Goal: Information Seeking & Learning: Find contact information

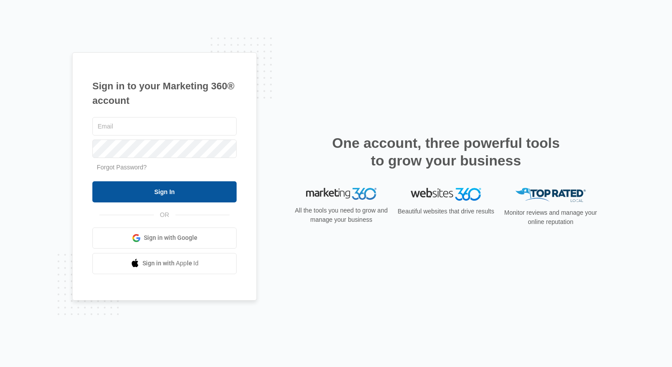
type input "Plantation.Florida@drgsweightloss.com"
click at [179, 189] on input "Sign In" at bounding box center [164, 191] width 144 height 21
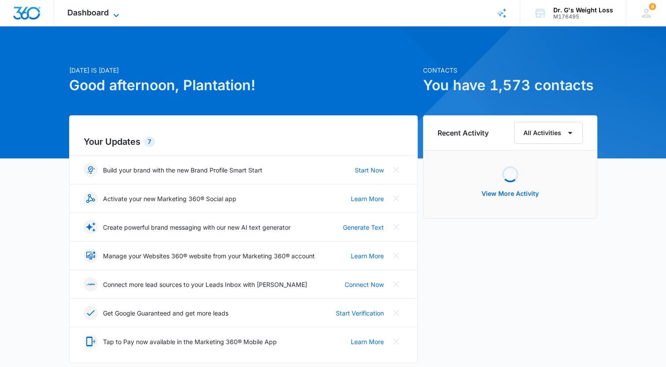
click at [94, 10] on span "Dashboard" at bounding box center [87, 12] width 41 height 9
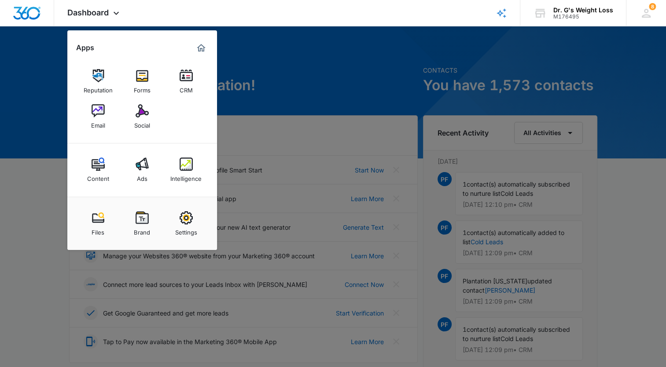
click at [182, 80] on img at bounding box center [186, 75] width 13 height 13
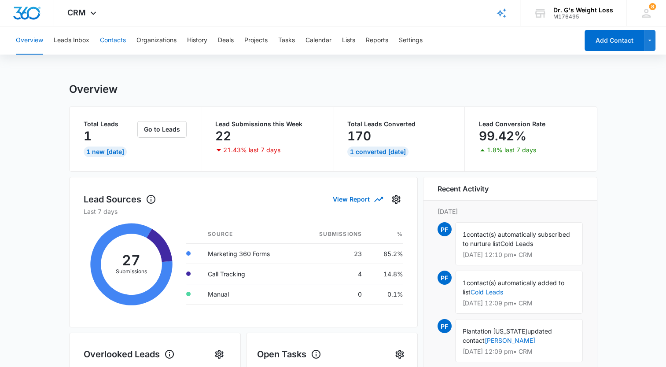
click at [120, 46] on button "Contacts" at bounding box center [113, 40] width 26 height 28
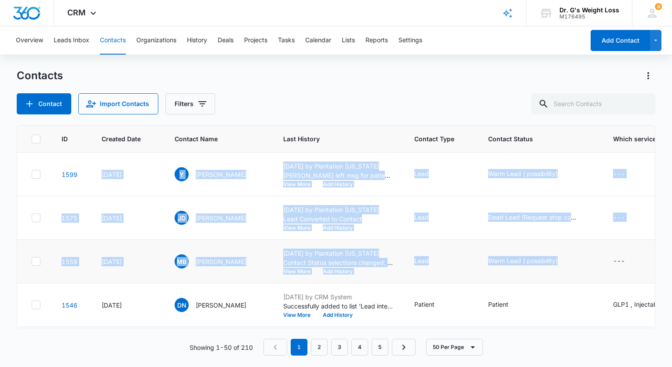
drag, startPoint x: 97, startPoint y: 171, endPoint x: 574, endPoint y: 272, distance: 487.1
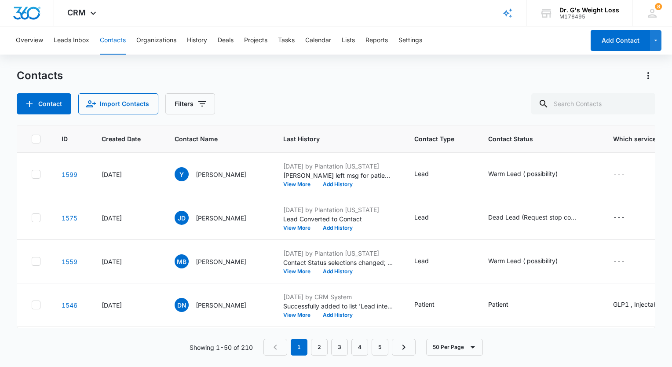
click at [449, 88] on div "Contacts Contact Import Contacts Filters" at bounding box center [336, 92] width 639 height 46
click at [497, 337] on div "ID Created Date Contact Name Last History Contact Type Contact Status Which ser…" at bounding box center [336, 240] width 639 height 231
click at [317, 184] on button "View More" at bounding box center [299, 184] width 33 height 5
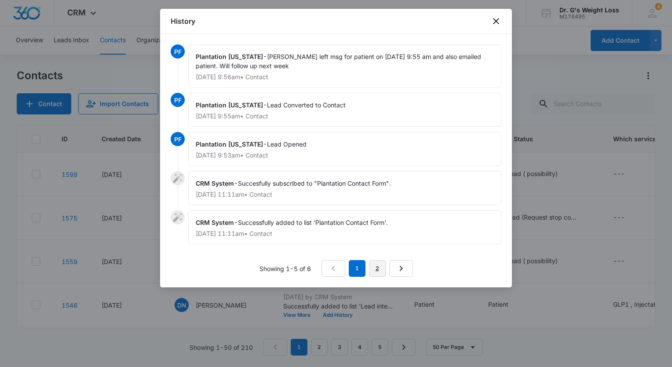
click at [371, 267] on link "2" at bounding box center [377, 268] width 17 height 17
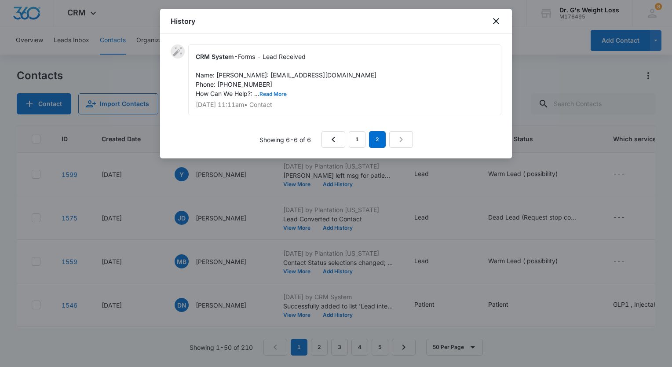
click at [268, 97] on button "Read More" at bounding box center [273, 94] width 27 height 5
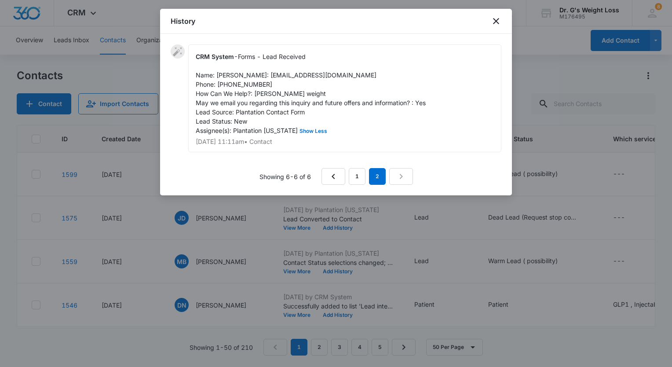
click at [387, 146] on div "CRM System - Forms - Lead Received Name: Yvonne Email: guilianiy2@gmail.com Pho…" at bounding box center [344, 98] width 313 height 108
click at [0, 224] on html "CRM Apps Reputation Forms CRM Email Social Content Ads Intelligence Files Brand…" at bounding box center [336, 183] width 672 height 367
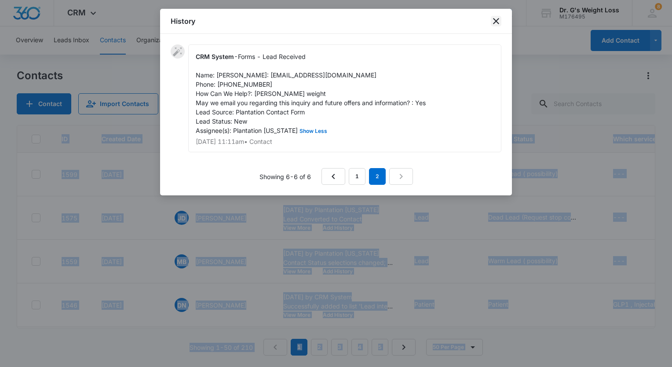
click at [492, 21] on icon "close" at bounding box center [496, 21] width 11 height 11
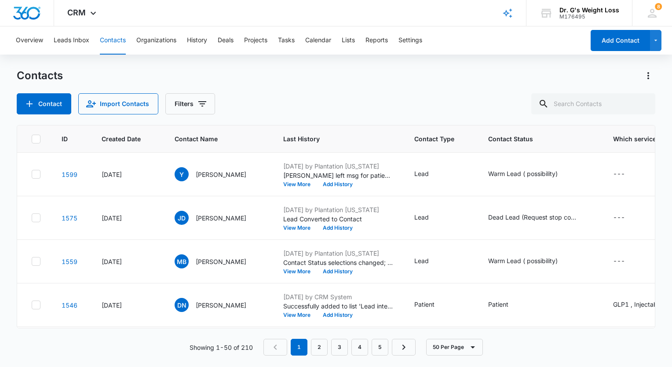
click at [271, 102] on div "Contact Import Contacts Filters" at bounding box center [336, 103] width 639 height 21
click at [317, 226] on button "View More" at bounding box center [299, 227] width 33 height 5
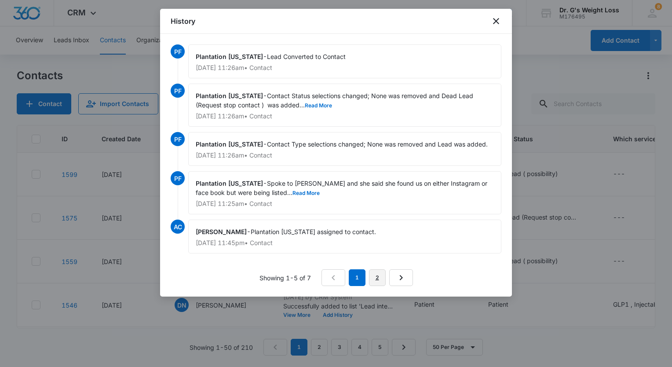
click at [383, 277] on link "2" at bounding box center [377, 277] width 17 height 17
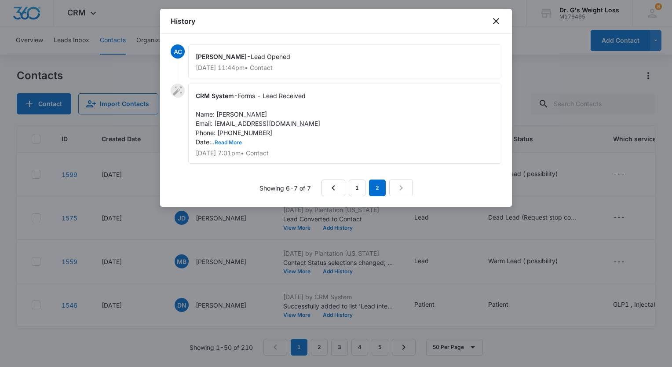
click at [234, 142] on button "Read More" at bounding box center [228, 142] width 27 height 5
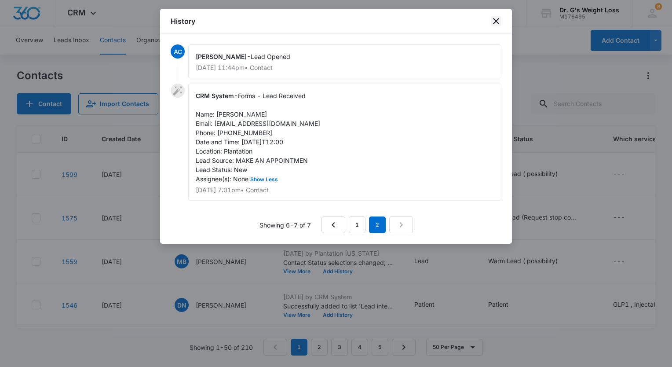
click at [492, 16] on icon "close" at bounding box center [496, 21] width 11 height 11
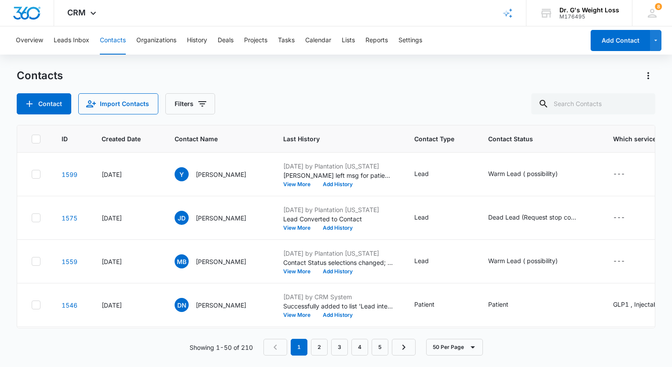
click at [0, 46] on html "CRM Apps Reputation Forms CRM Email Social Content Ads Intelligence Files Brand…" at bounding box center [336, 183] width 672 height 367
click at [121, 65] on div "Overview Leads Inbox Contacts Organizations History Deals Projects Tasks Calend…" at bounding box center [336, 196] width 672 height 340
click at [317, 314] on button "View More" at bounding box center [299, 314] width 33 height 5
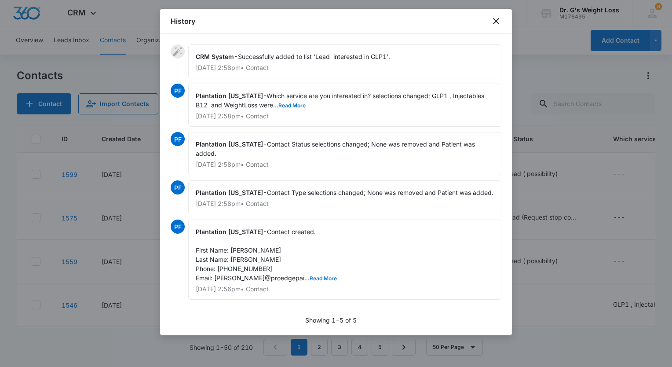
click at [310, 276] on button "Read More" at bounding box center [323, 278] width 27 height 5
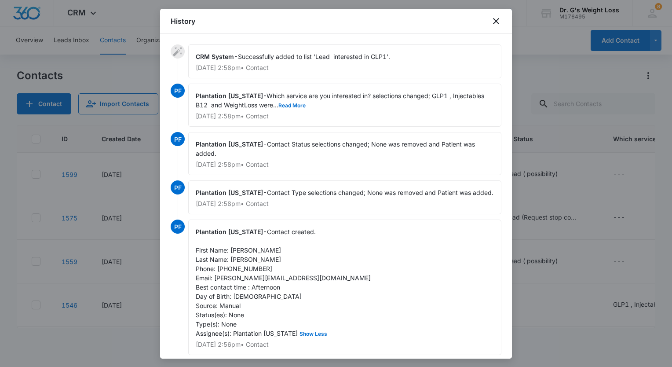
click at [552, 237] on div at bounding box center [336, 183] width 672 height 367
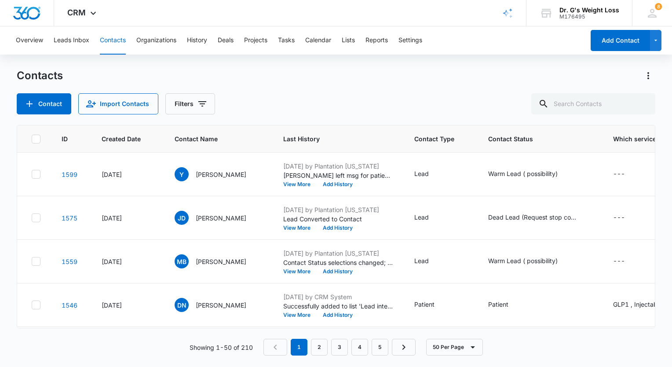
click at [148, 67] on div "Overview Leads Inbox Contacts Organizations History Deals Projects Tasks Calend…" at bounding box center [336, 196] width 672 height 340
click at [317, 269] on button "View More" at bounding box center [299, 271] width 33 height 5
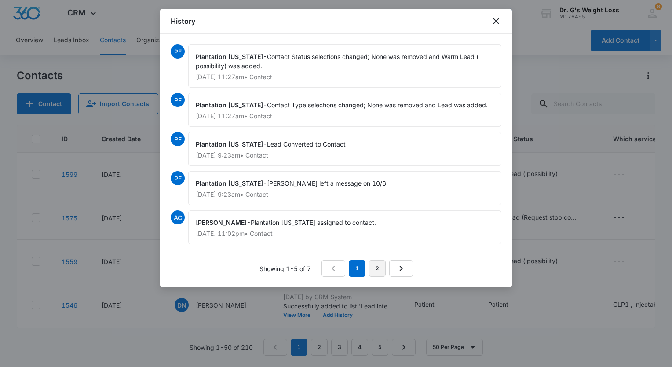
click at [381, 267] on link "2" at bounding box center [377, 268] width 17 height 17
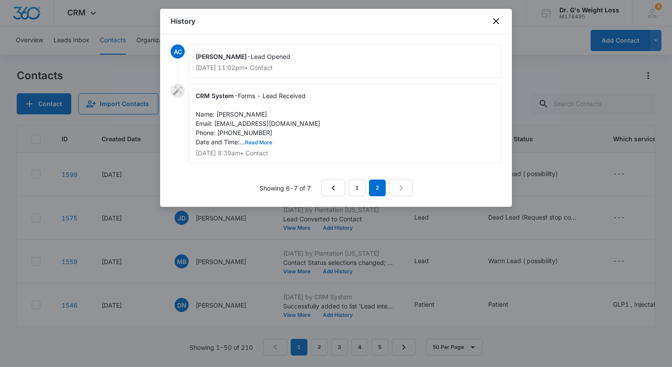
click at [259, 140] on button "Read More" at bounding box center [258, 142] width 27 height 5
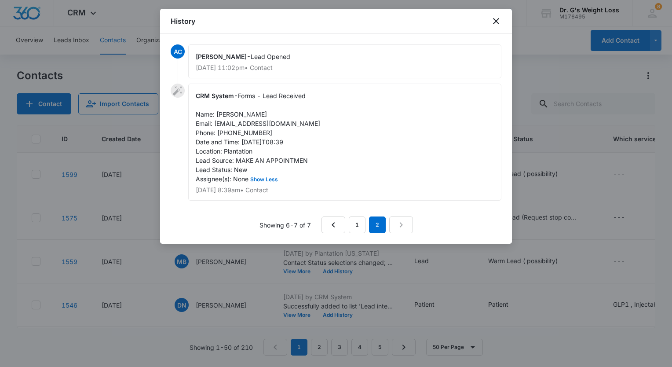
click at [136, 66] on div at bounding box center [336, 183] width 672 height 367
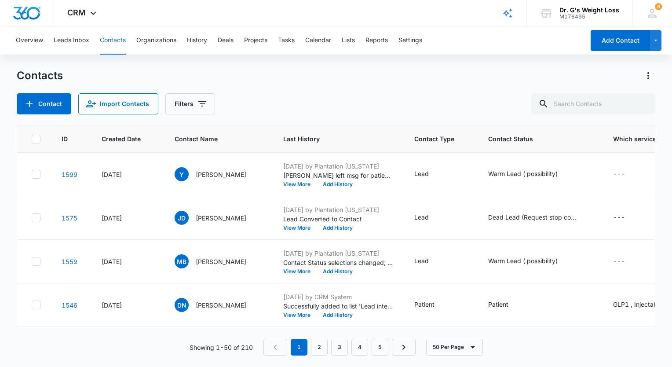
click at [12, 198] on main "Contacts Contact Import Contacts Filters ID Created Date Contact Name Last Hist…" at bounding box center [336, 218] width 672 height 298
click at [317, 274] on button "View More" at bounding box center [299, 271] width 33 height 5
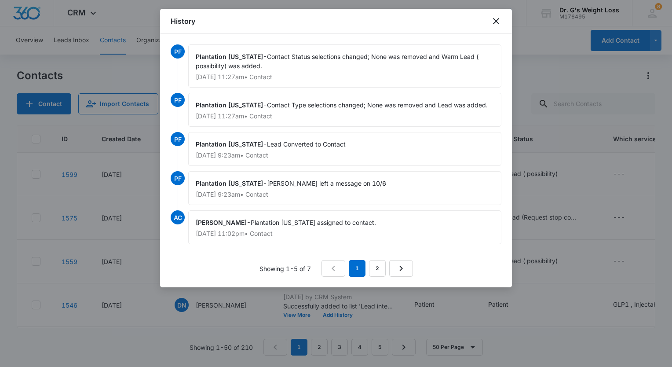
click at [7, 215] on div at bounding box center [336, 183] width 672 height 367
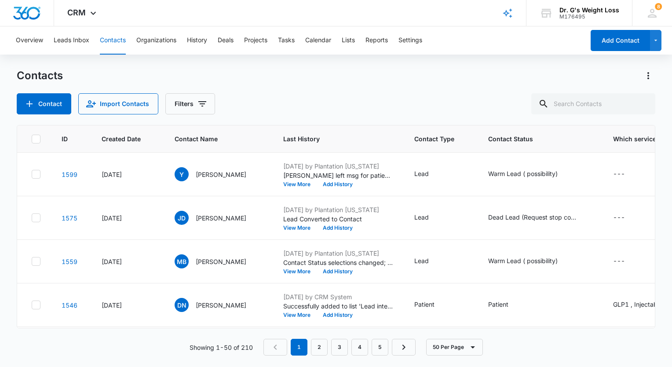
click at [158, 84] on div "Contacts Contact Import Contacts Filters" at bounding box center [336, 92] width 639 height 46
click at [317, 228] on button "View More" at bounding box center [299, 227] width 33 height 5
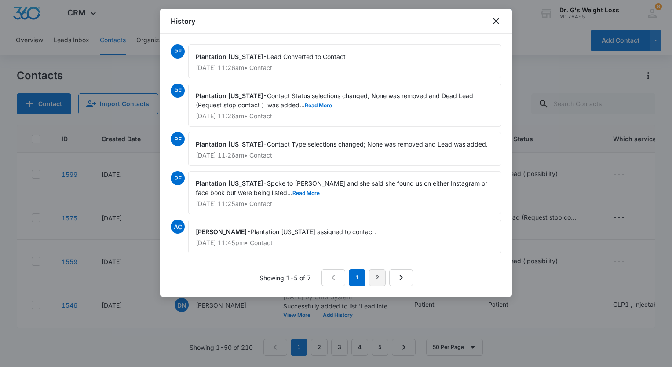
click at [379, 278] on link "2" at bounding box center [377, 277] width 17 height 17
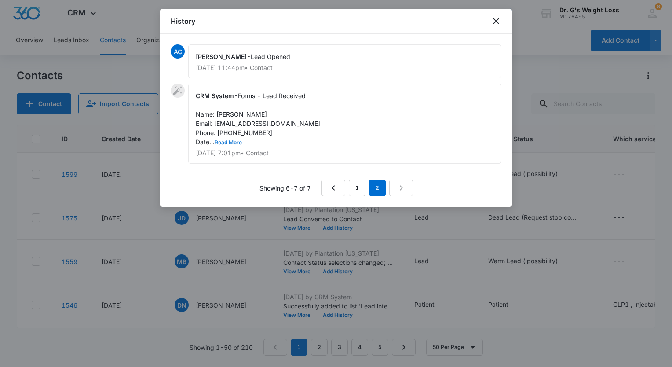
click at [238, 141] on button "Read More" at bounding box center [228, 142] width 27 height 5
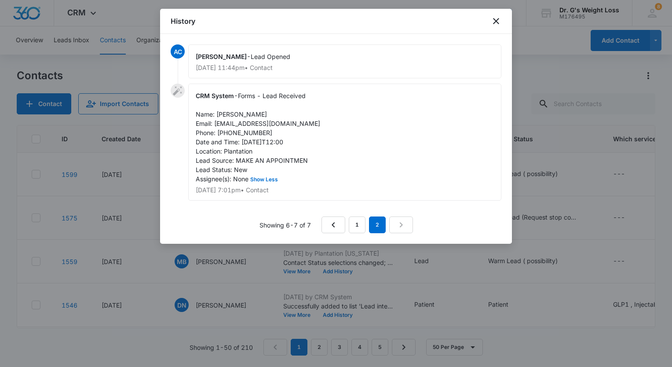
click at [151, 121] on div at bounding box center [336, 183] width 672 height 367
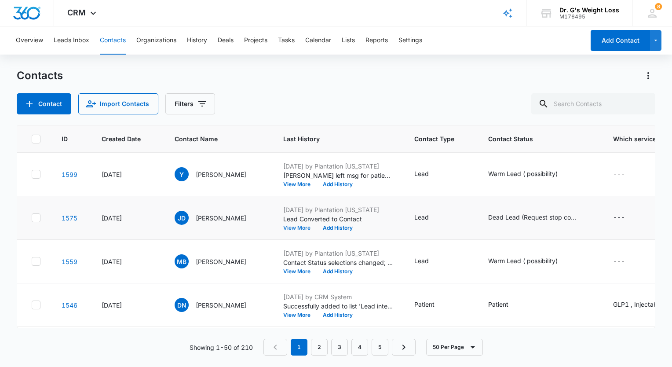
click at [317, 228] on button "View More" at bounding box center [299, 227] width 33 height 5
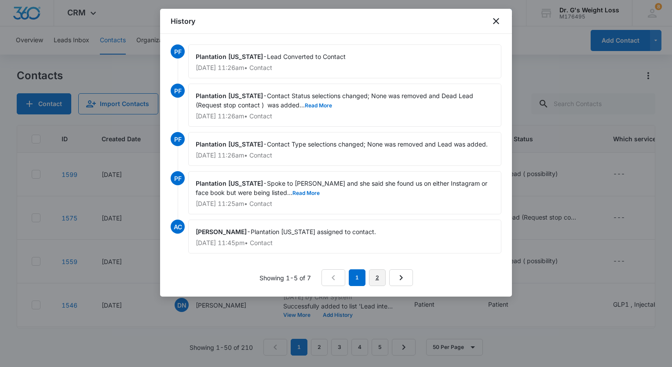
click at [377, 274] on link "2" at bounding box center [377, 277] width 17 height 17
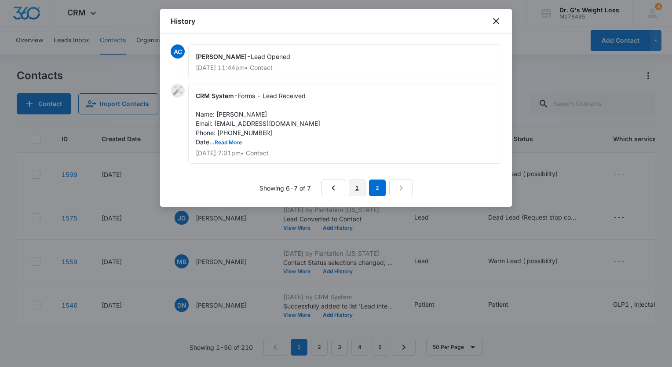
click at [360, 189] on link "1" at bounding box center [357, 188] width 17 height 17
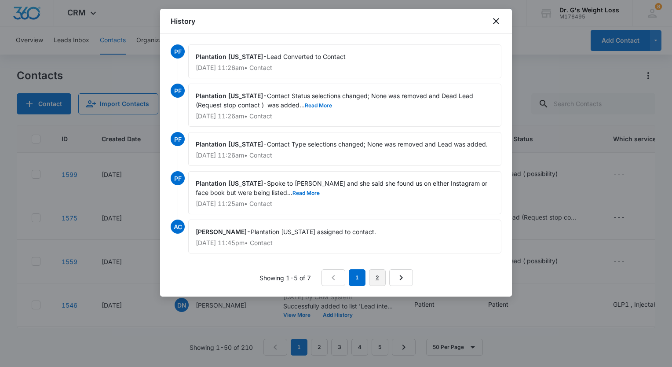
click at [379, 279] on link "2" at bounding box center [377, 277] width 17 height 17
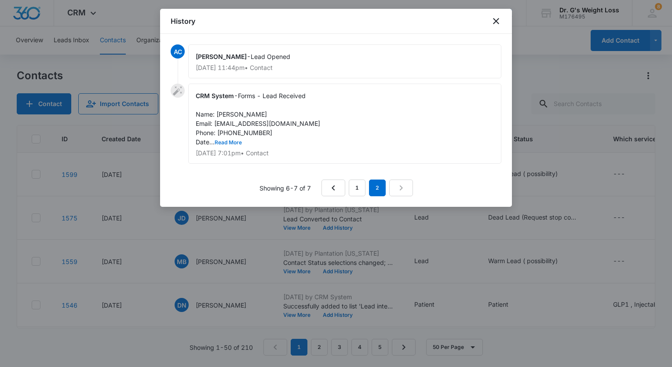
click at [229, 142] on button "Read More" at bounding box center [228, 142] width 27 height 5
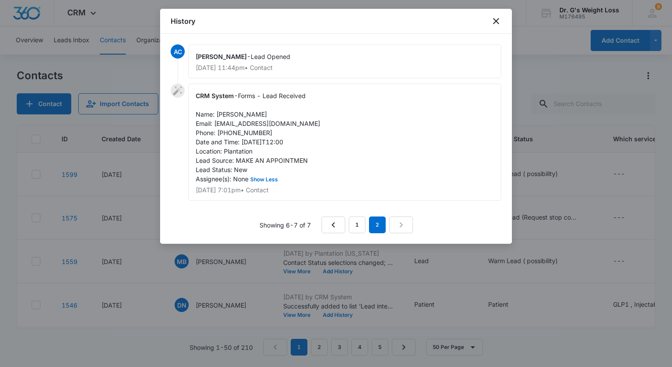
click at [150, 72] on div at bounding box center [336, 183] width 672 height 367
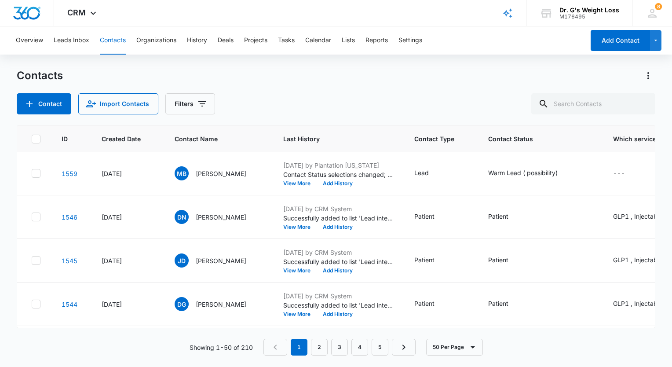
scroll to position [132, 0]
click at [317, 225] on button "View More" at bounding box center [299, 226] width 33 height 5
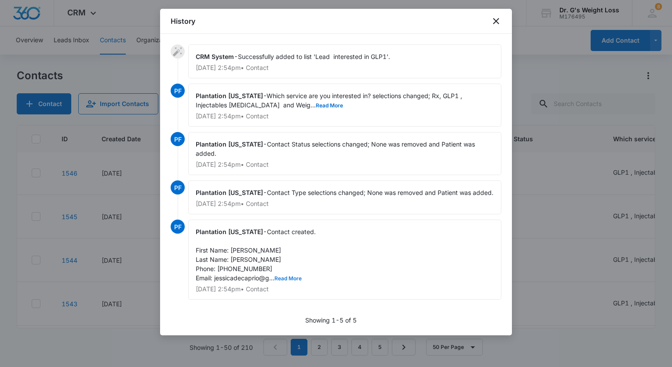
click at [292, 276] on button "Read More" at bounding box center [288, 278] width 27 height 5
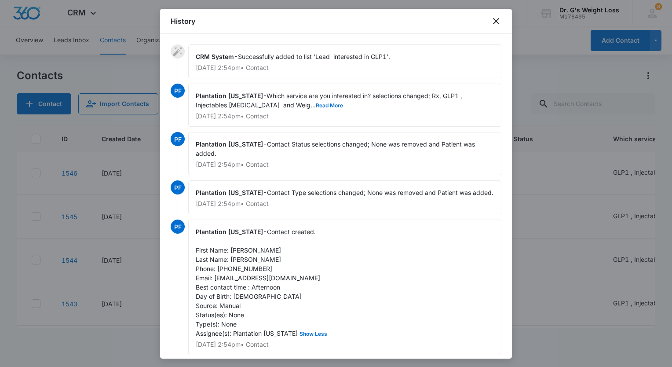
click at [143, 152] on div at bounding box center [336, 183] width 672 height 367
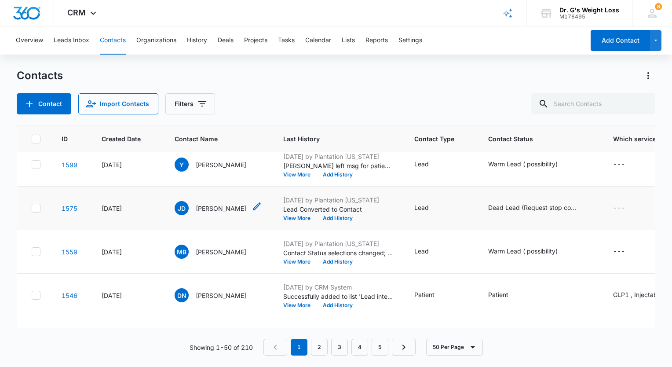
scroll to position [0, 0]
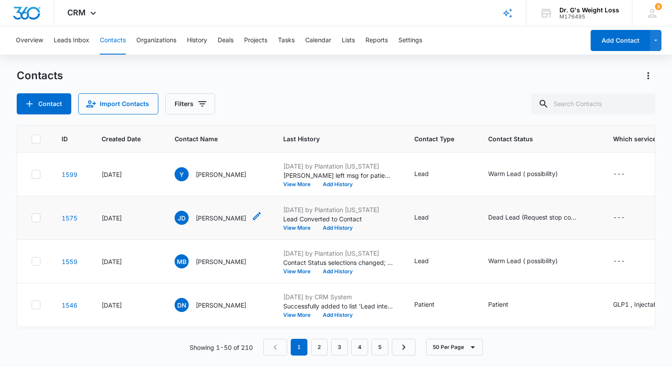
drag, startPoint x: 246, startPoint y: 217, endPoint x: 195, endPoint y: 218, distance: 51.1
click at [195, 218] on div "JD Jacqueline Dahm" at bounding box center [219, 218] width 88 height 14
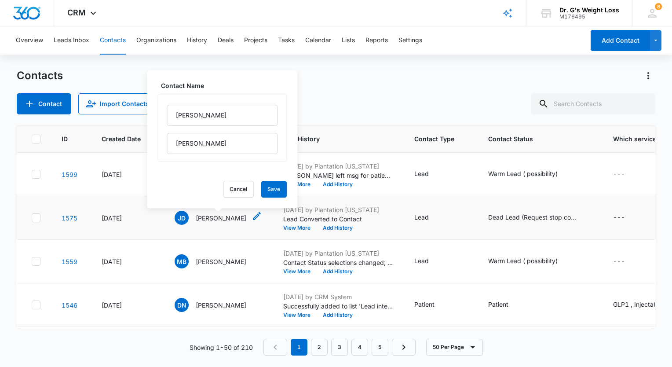
copy p "Jacqueline Dahm"
click at [7, 83] on main "Contacts Contact Import Contacts Filters ID Created Date Contact Name Last Hist…" at bounding box center [336, 218] width 672 height 298
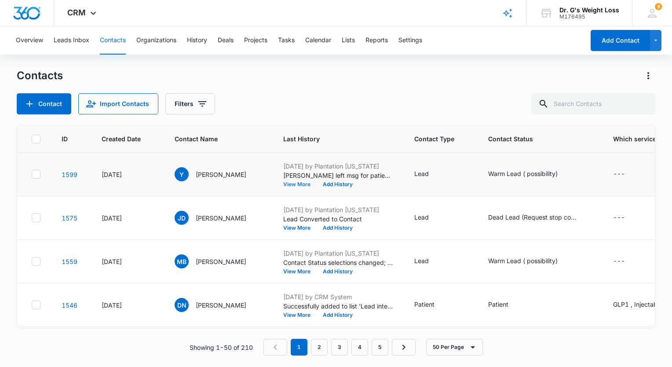
click at [317, 183] on button "View More" at bounding box center [299, 184] width 33 height 5
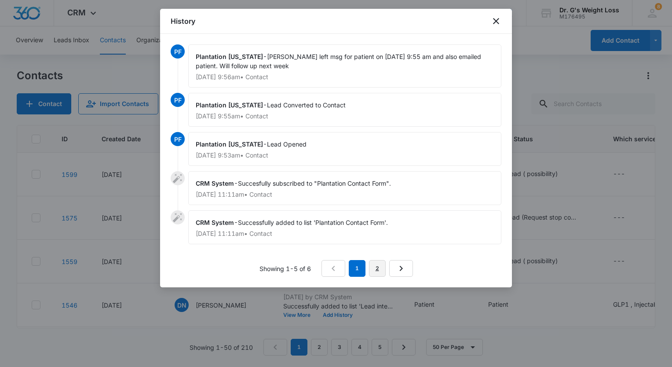
click at [386, 267] on link "2" at bounding box center [377, 268] width 17 height 17
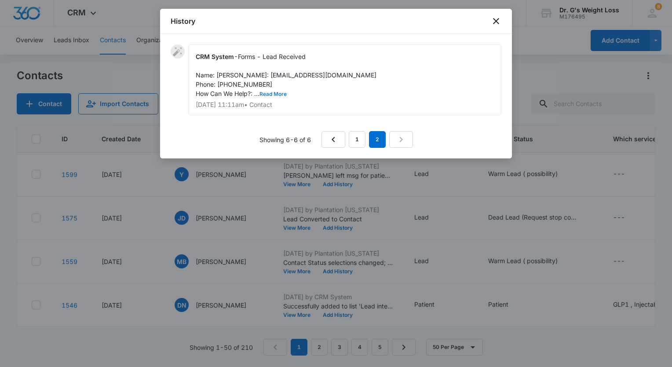
click at [269, 97] on button "Read More" at bounding box center [273, 94] width 27 height 5
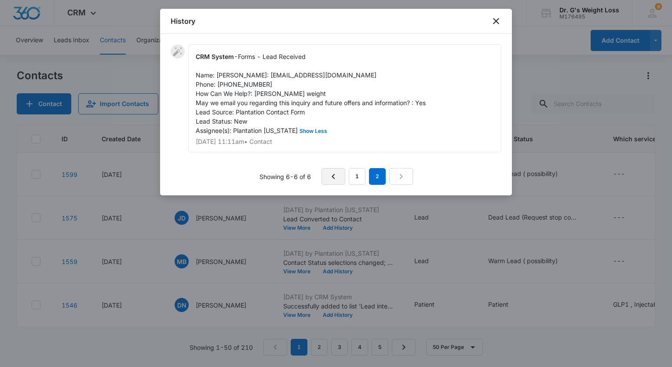
click at [335, 182] on icon "Previous Page" at bounding box center [333, 176] width 11 height 11
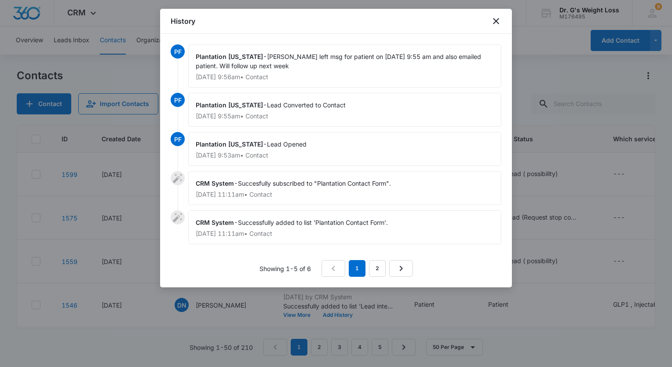
click at [0, 128] on html "CRM Apps Reputation Forms CRM Email Social Content Ads Intelligence Files Brand…" at bounding box center [336, 183] width 672 height 367
click at [4, 134] on div at bounding box center [336, 183] width 672 height 367
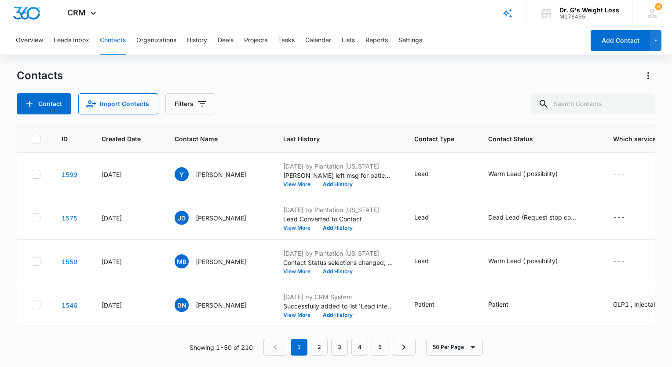
click at [228, 79] on div "Contacts" at bounding box center [336, 76] width 639 height 14
click at [317, 186] on button "View More" at bounding box center [299, 184] width 33 height 5
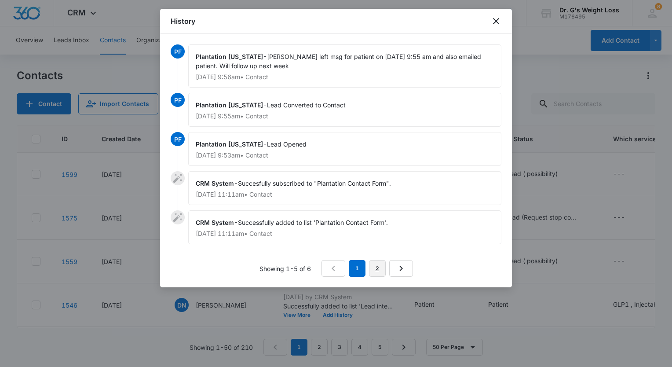
click at [376, 267] on link "2" at bounding box center [377, 268] width 17 height 17
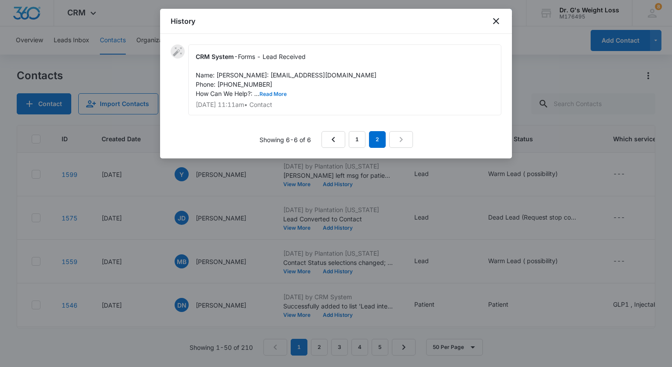
click at [280, 97] on button "Read More" at bounding box center [273, 94] width 27 height 5
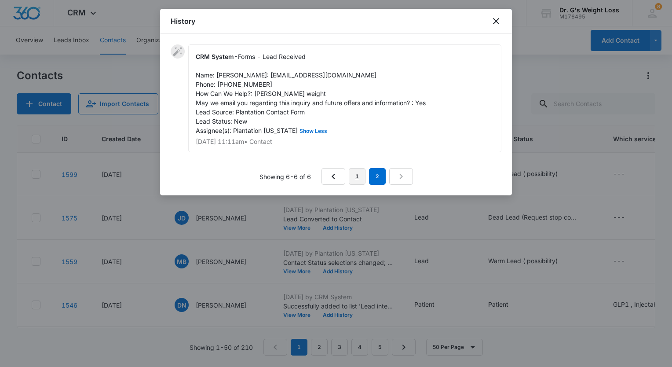
click at [355, 185] on link "1" at bounding box center [357, 176] width 17 height 17
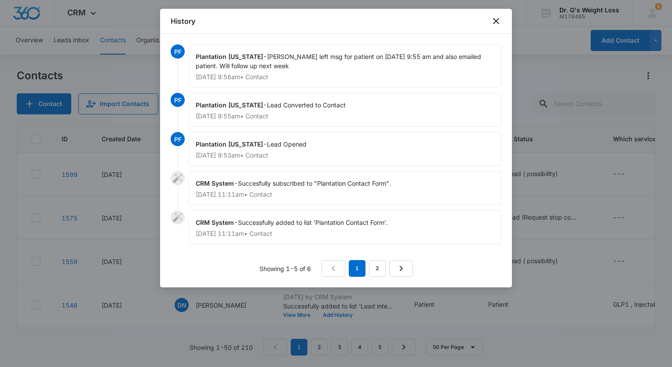
click at [107, 71] on div at bounding box center [336, 183] width 672 height 367
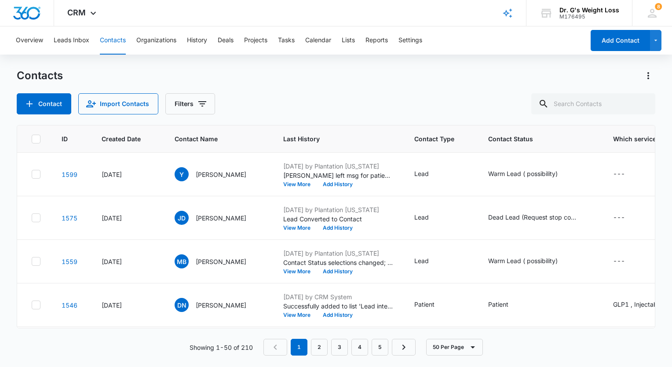
click at [595, 361] on div "Contacts Contact Import Contacts Filters ID Created Date Contact Name Last Hist…" at bounding box center [336, 218] width 639 height 298
click at [0, 240] on html "CRM Apps Reputation Forms CRM Email Social Content Ads Intelligence Files Brand…" at bounding box center [336, 183] width 672 height 367
click at [580, 11] on div "Dr. G's Weight Loss" at bounding box center [590, 10] width 60 height 7
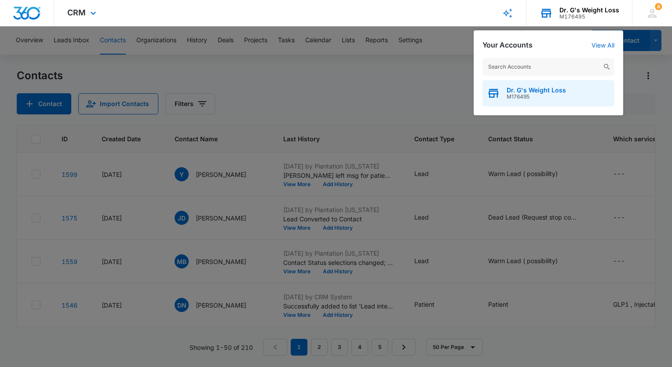
click at [553, 90] on span "Dr. G's Weight Loss" at bounding box center [536, 90] width 59 height 7
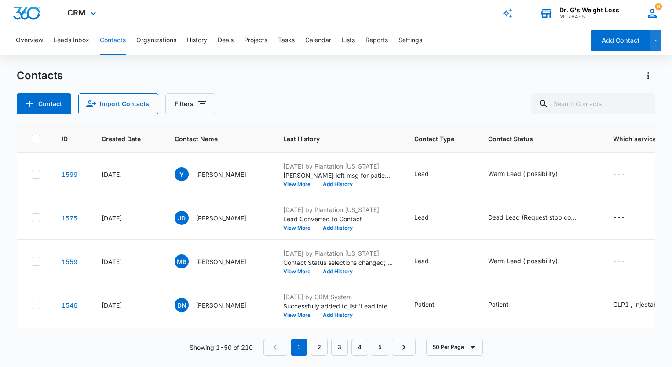
click at [652, 16] on icon at bounding box center [652, 13] width 13 height 13
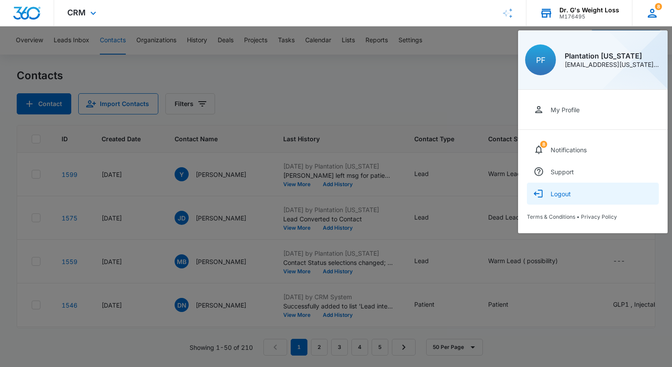
click at [568, 195] on div "Logout" at bounding box center [561, 193] width 20 height 7
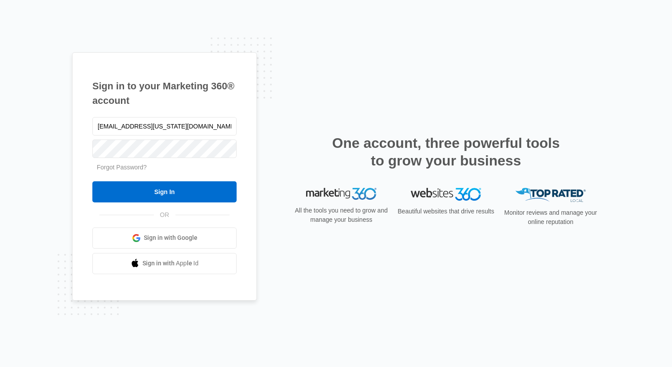
drag, startPoint x: 213, startPoint y: 135, endPoint x: 40, endPoint y: 133, distance: 173.0
click at [40, 133] on div "Sign in to your Marketing 360® account [EMAIL_ADDRESS][US_STATE][DOMAIN_NAME] F…" at bounding box center [336, 183] width 672 height 367
type input "[EMAIL_ADDRESS][US_STATE][DOMAIN_NAME]"
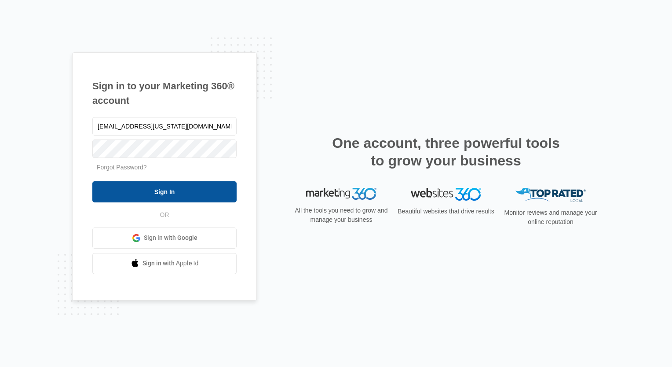
click at [114, 189] on input "Sign In" at bounding box center [164, 191] width 144 height 21
